Goal: Task Accomplishment & Management: Manage account settings

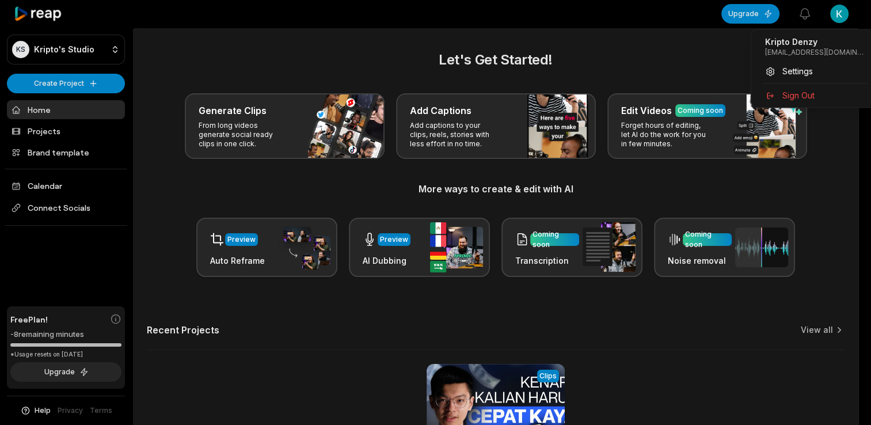
click at [845, 11] on html "KS Kripto's Studio Create Project Home Projects Brand template Calendar Connect…" at bounding box center [435, 212] width 871 height 425
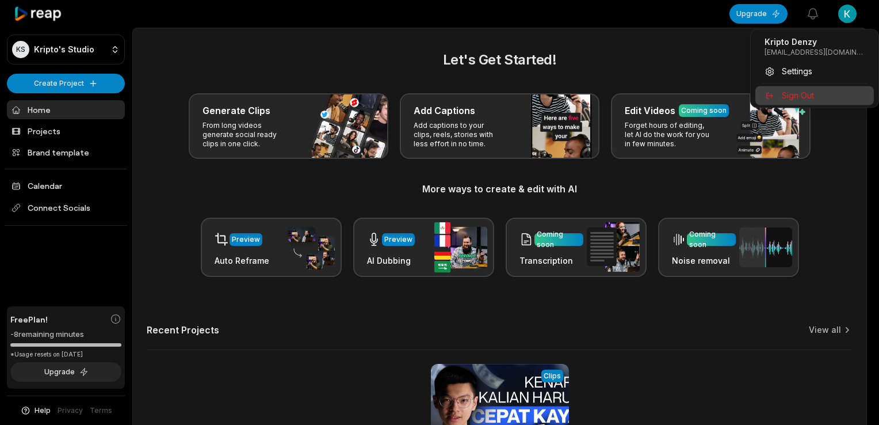
click at [793, 94] on span "Sign Out" at bounding box center [798, 95] width 32 height 12
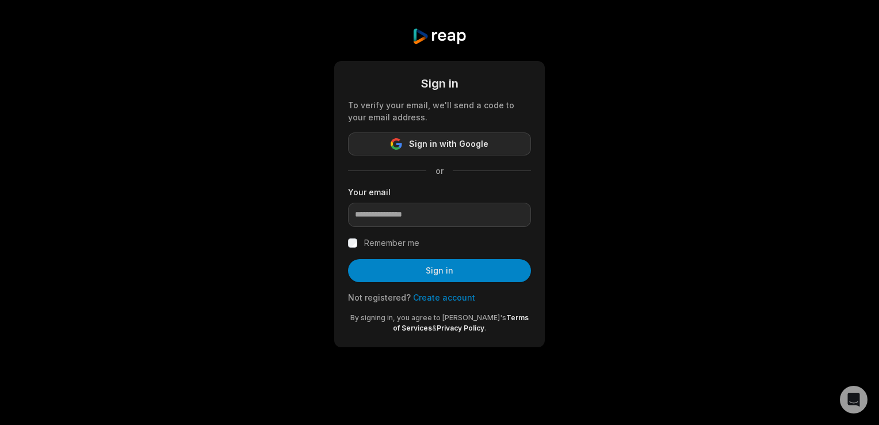
click at [426, 147] on span "Sign in with Google" at bounding box center [448, 144] width 79 height 14
